Goal: Find specific page/section: Find specific page/section

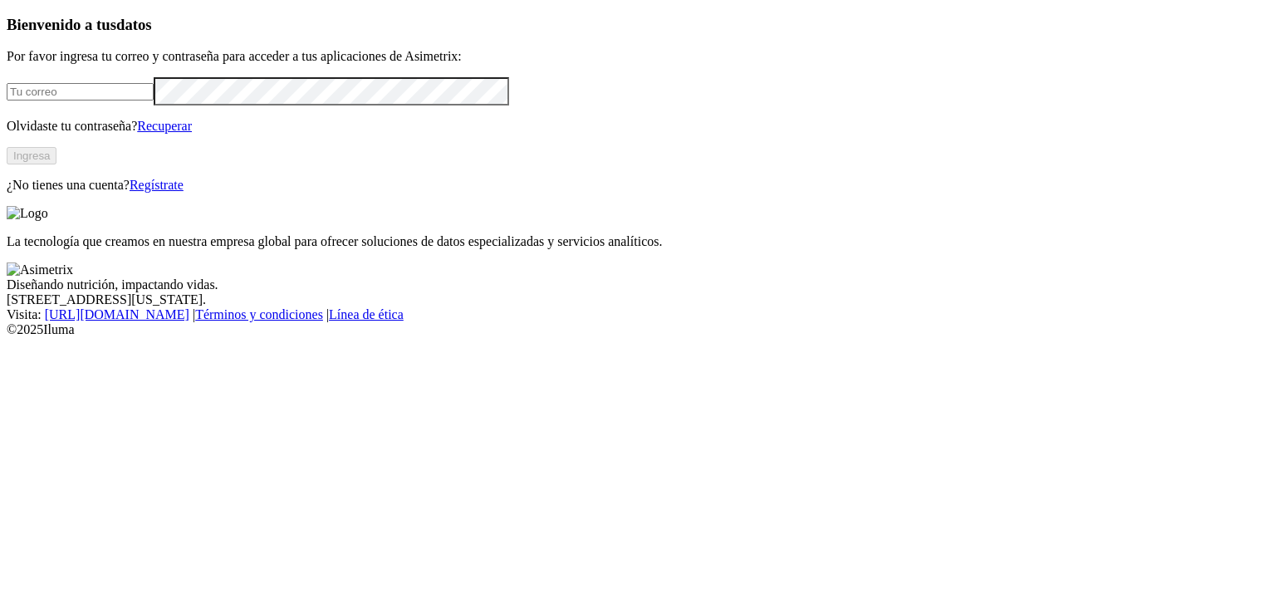
type input "dsosa@acondesa.com.co"
click at [56, 164] on button "Ingresa" at bounding box center [32, 155] width 50 height 17
